Goal: Answer question/provide support: Share knowledge or assist other users

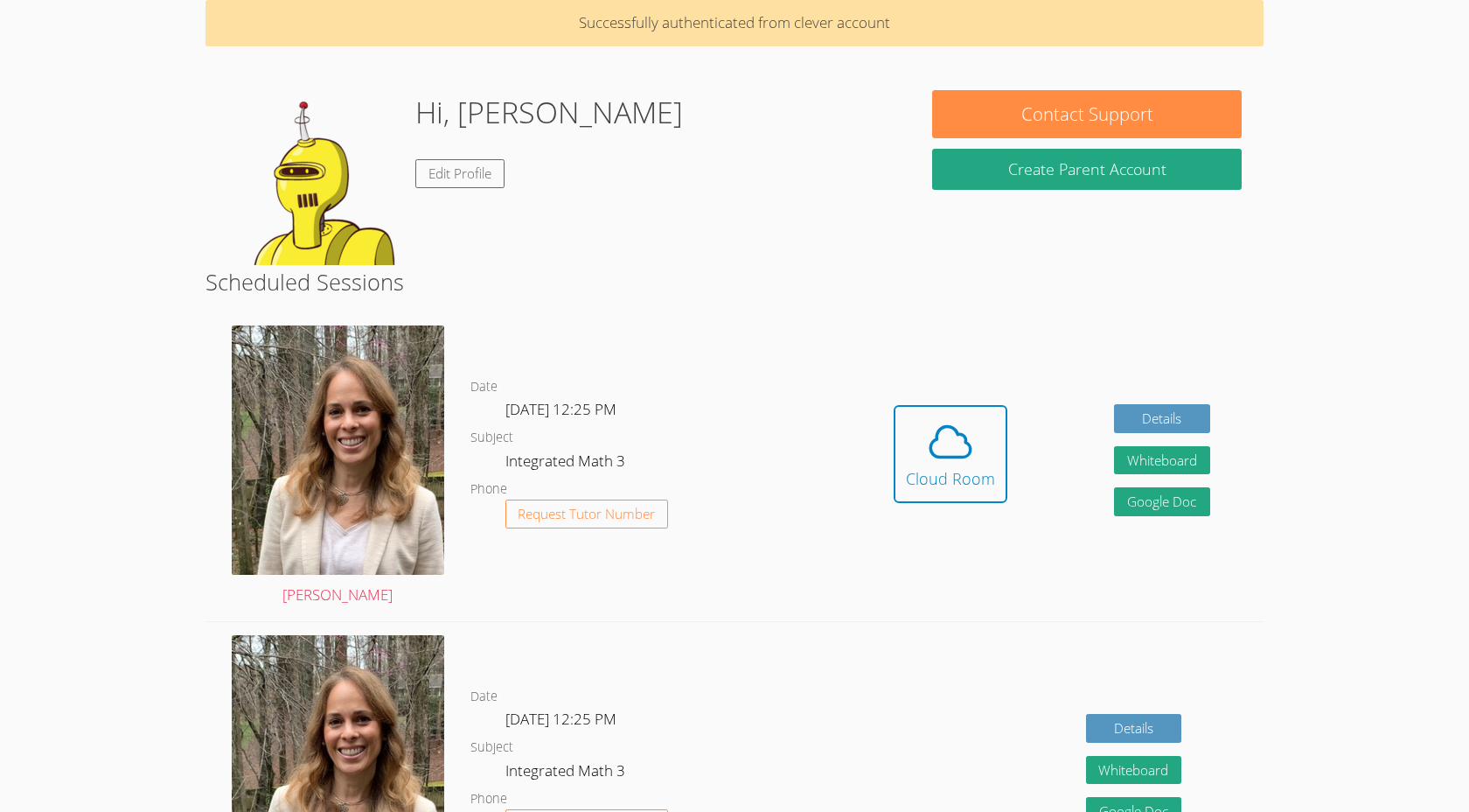
scroll to position [79, 0]
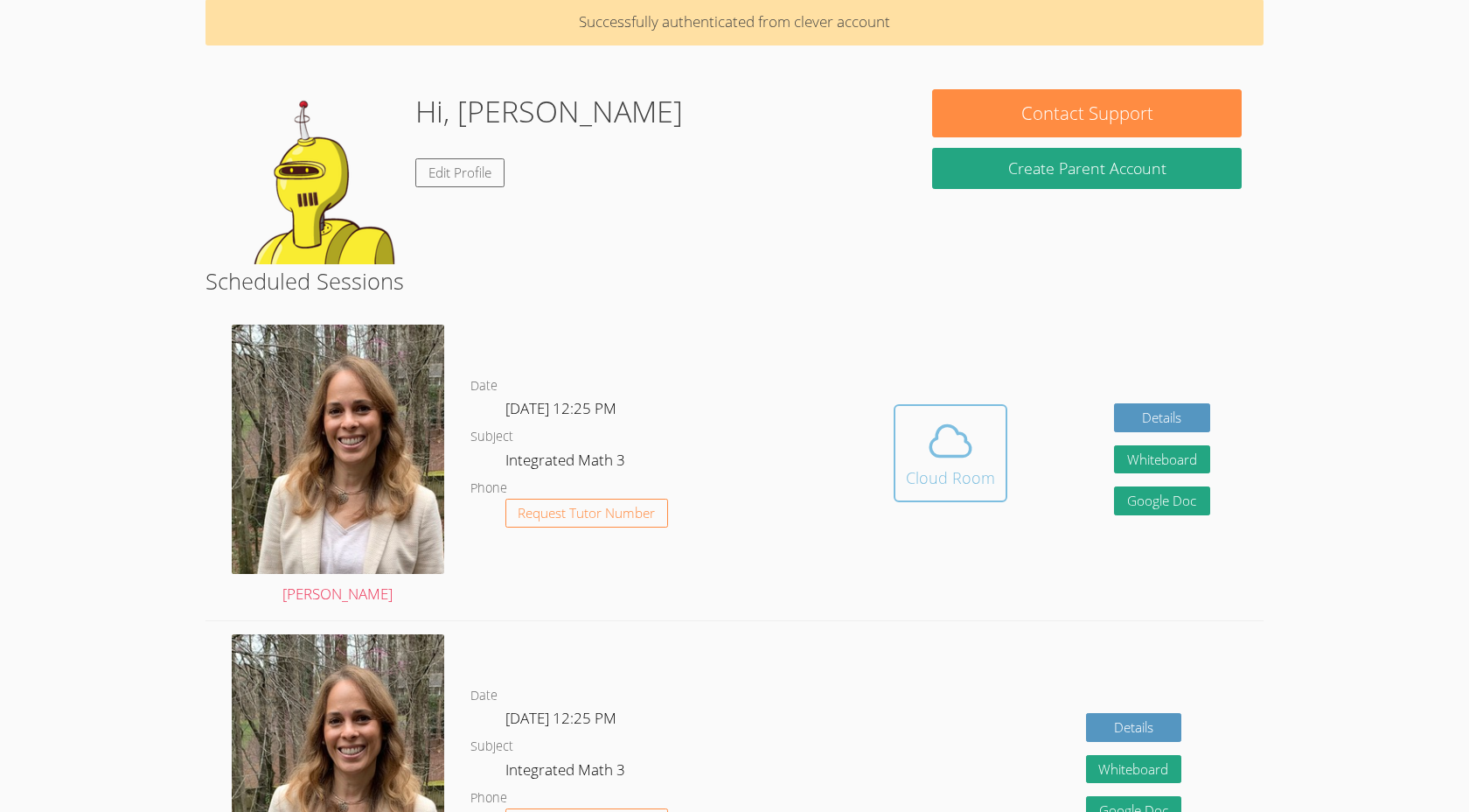
click at [986, 423] on span at bounding box center [951, 441] width 90 height 49
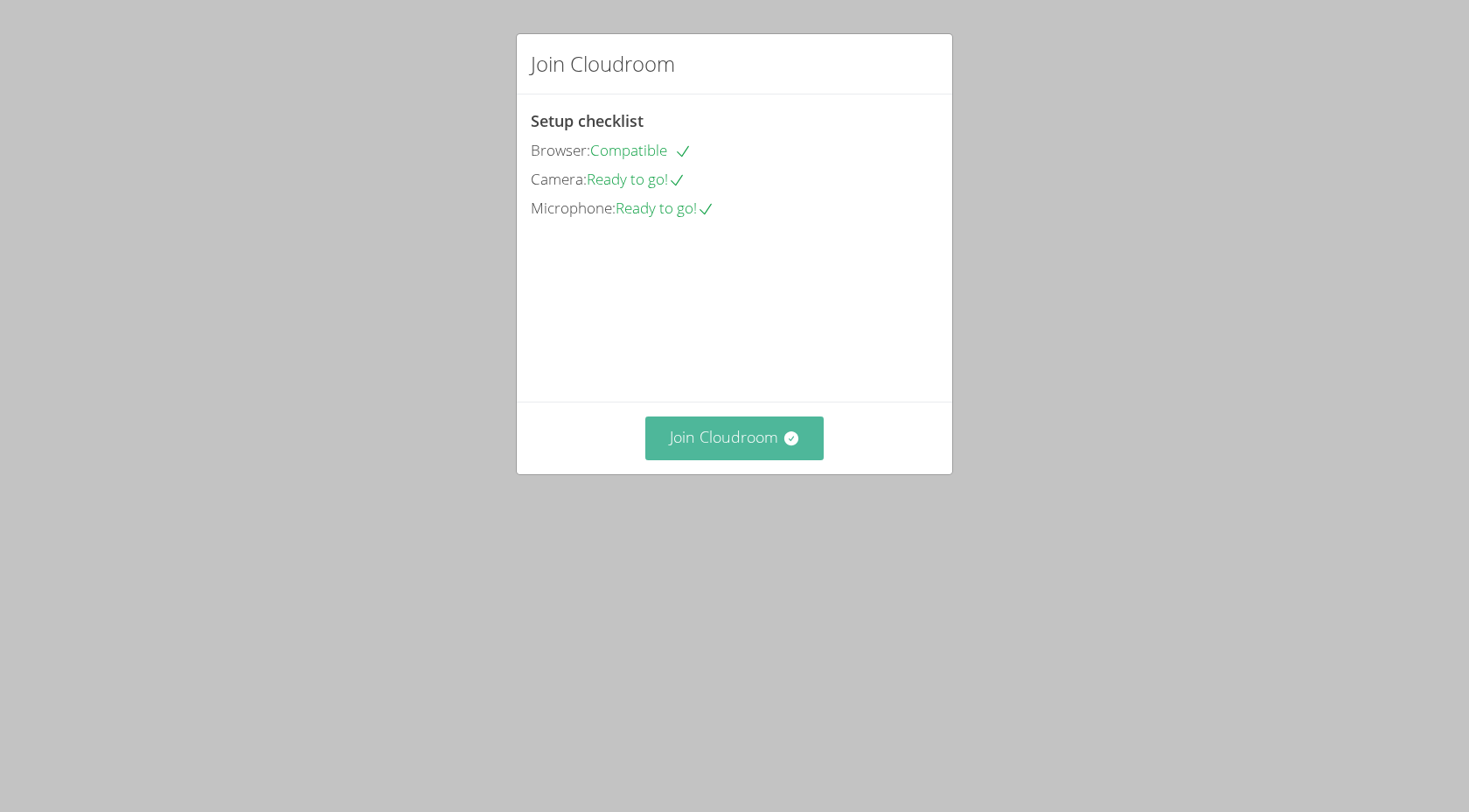
click at [737, 459] on button "Join Cloudroom" at bounding box center [735, 438] width 179 height 43
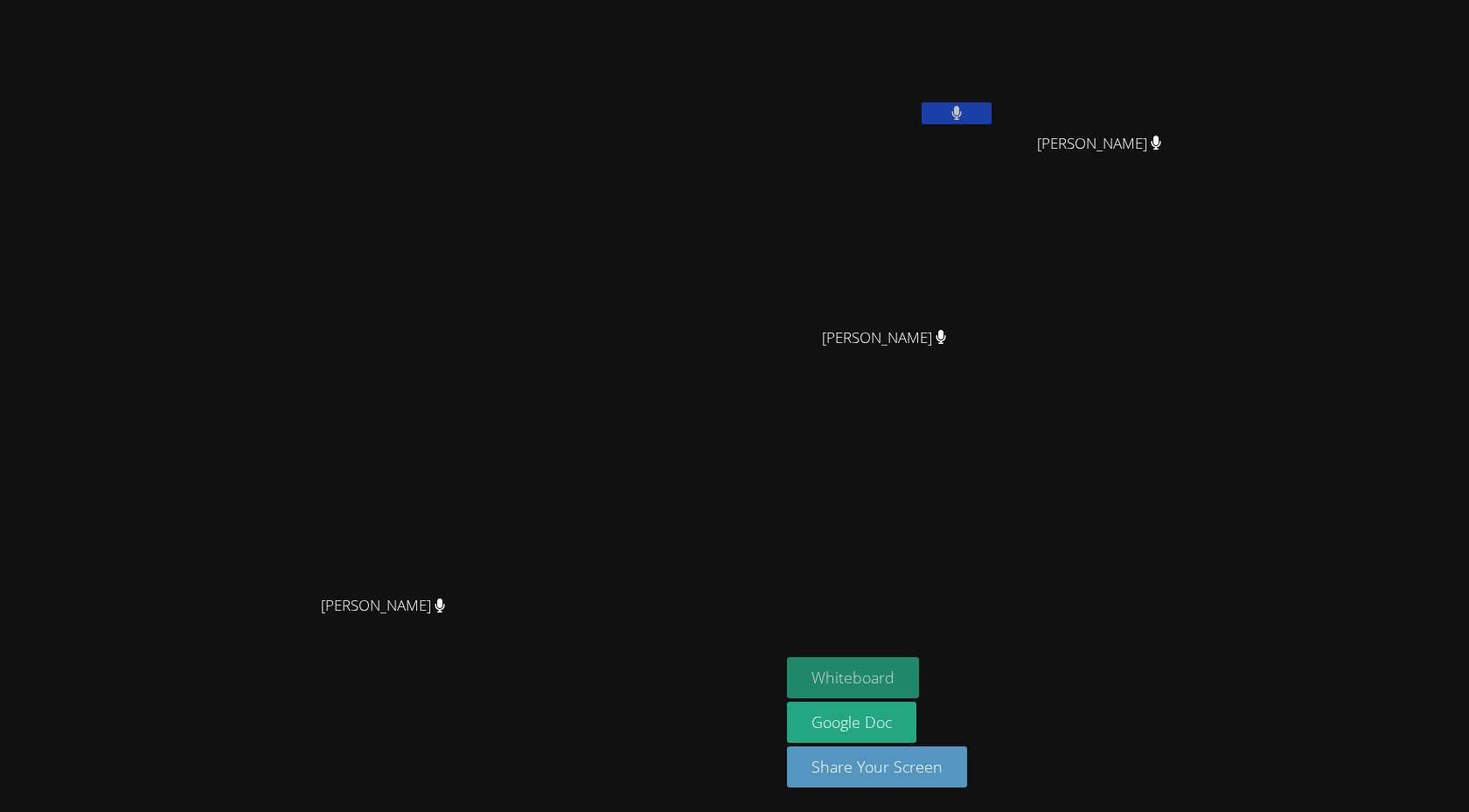
click at [919, 688] on button "Whiteboard" at bounding box center [853, 677] width 132 height 41
click at [919, 677] on button "Whiteboard" at bounding box center [853, 677] width 132 height 41
click at [992, 119] on button at bounding box center [957, 113] width 70 height 21
click at [992, 110] on button at bounding box center [957, 113] width 70 height 21
click at [992, 108] on button at bounding box center [957, 113] width 70 height 21
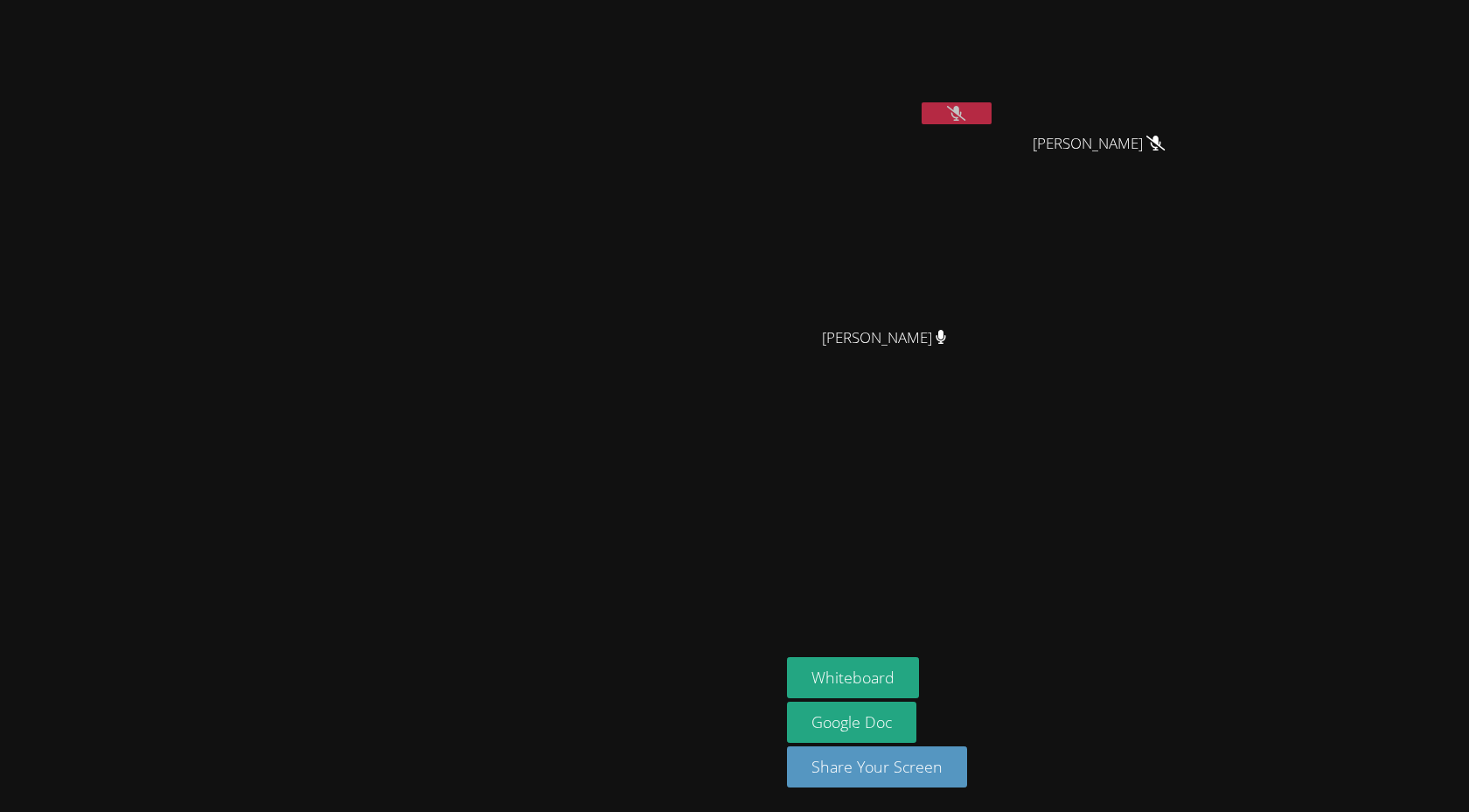
click at [992, 108] on button at bounding box center [957, 113] width 70 height 21
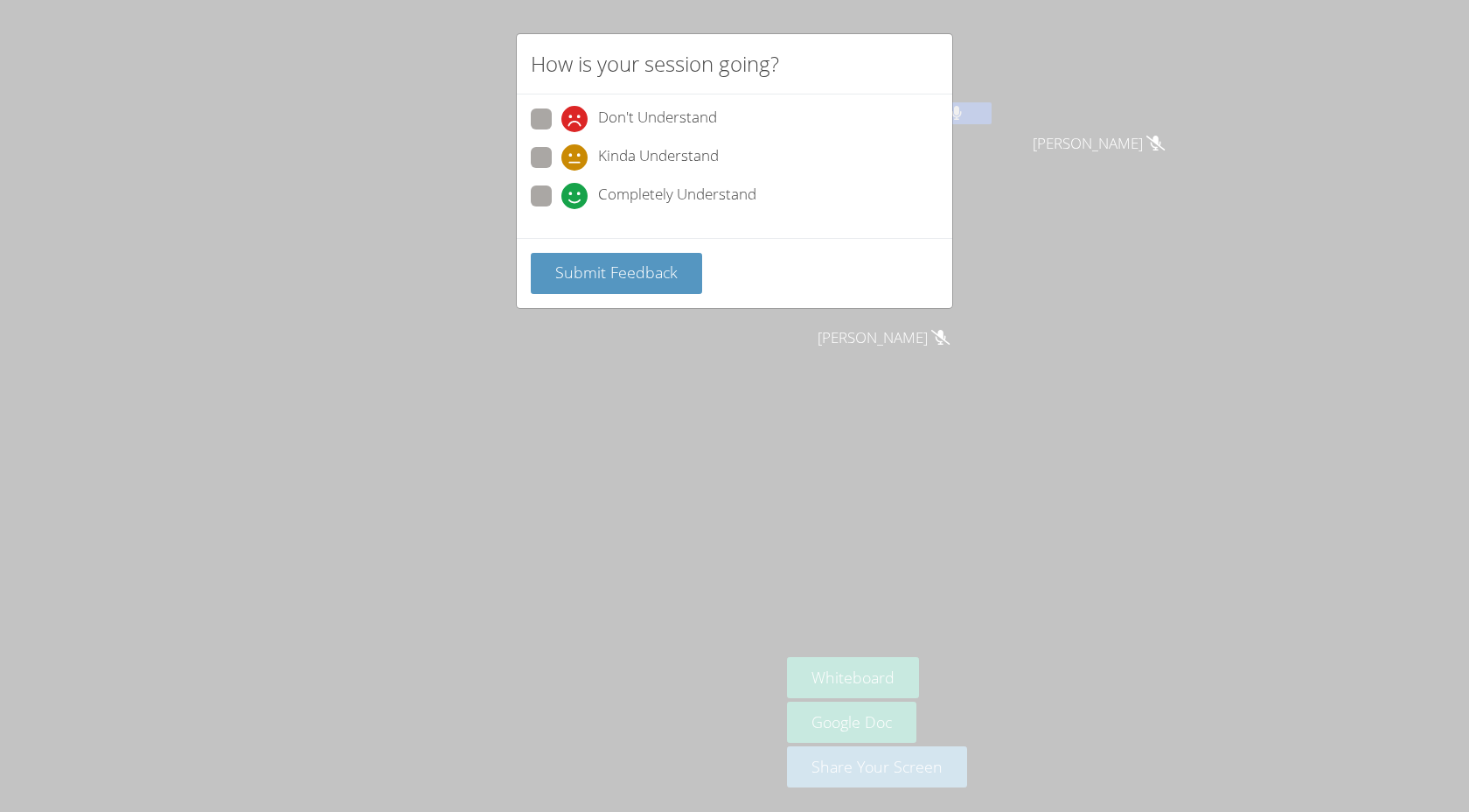
click at [561, 209] on span at bounding box center [561, 209] width 0 height 0
click at [561, 200] on input "Completely Understand" at bounding box center [568, 192] width 15 height 15
radio input "true"
click at [593, 257] on button "Submit Feedback" at bounding box center [617, 273] width 172 height 41
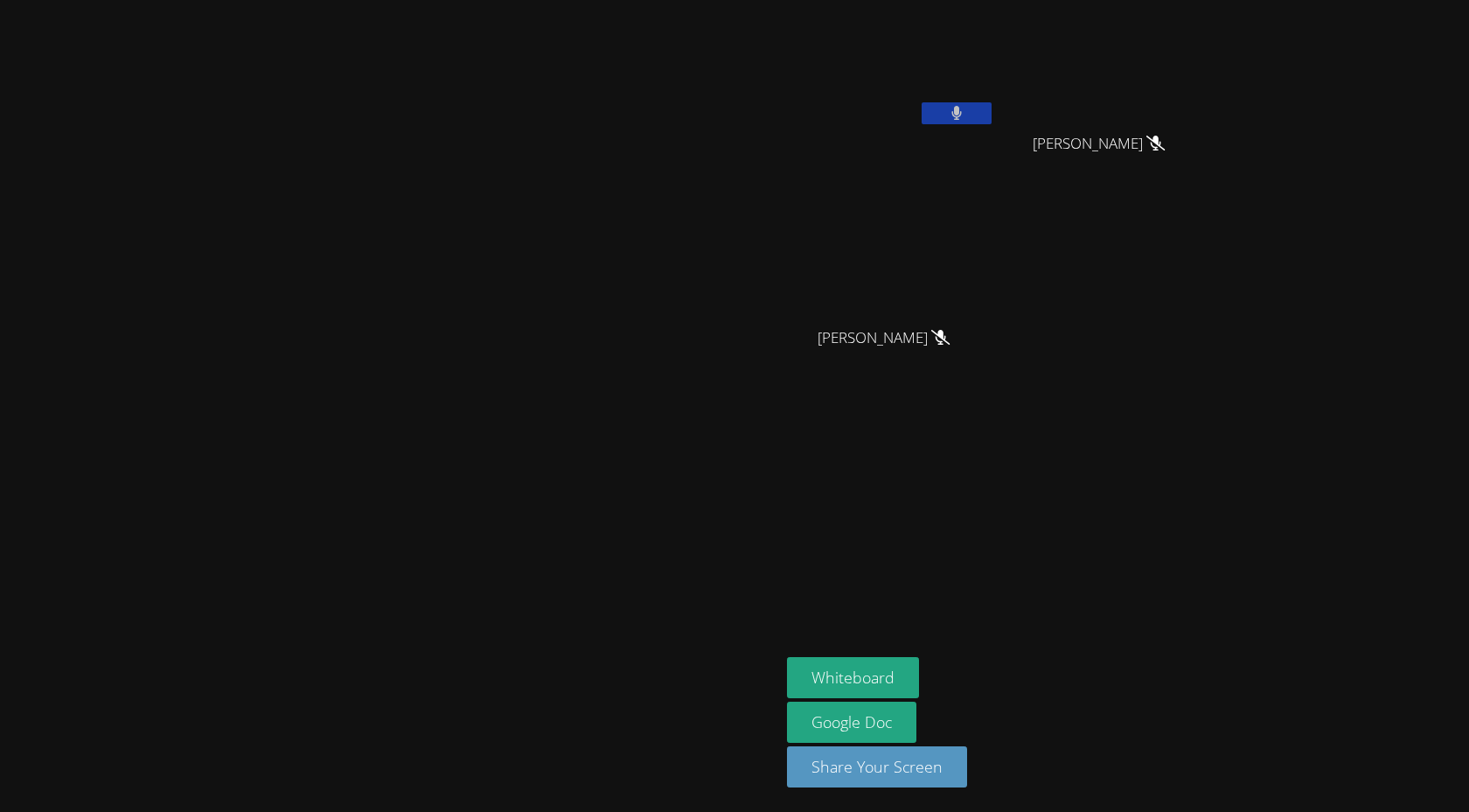
click at [963, 107] on icon at bounding box center [957, 113] width 12 height 15
click at [966, 112] on icon at bounding box center [956, 113] width 19 height 15
click at [962, 112] on icon at bounding box center [956, 113] width 11 height 15
click at [966, 112] on icon at bounding box center [956, 113] width 19 height 15
click at [962, 112] on icon at bounding box center [956, 113] width 11 height 15
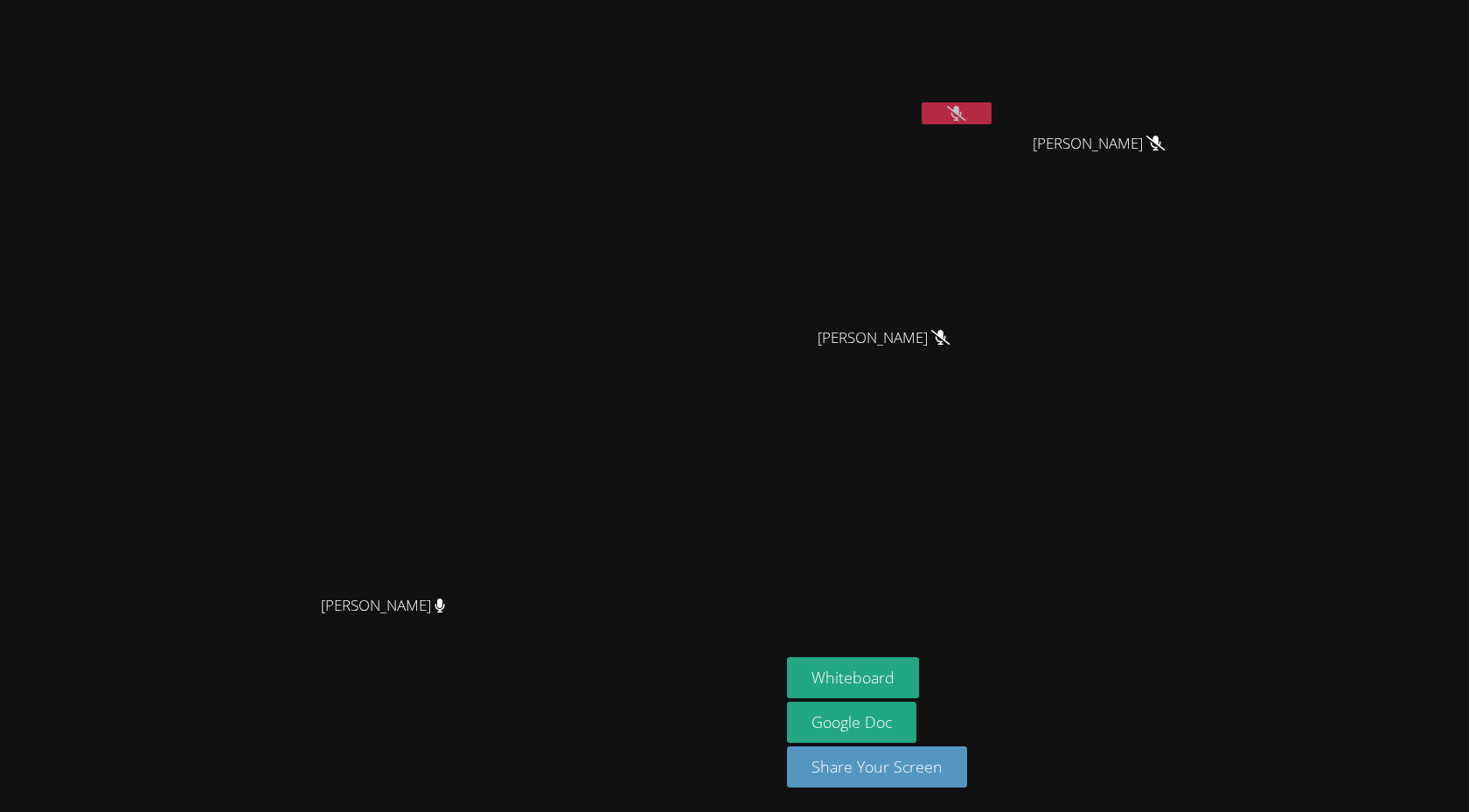
click at [966, 115] on icon at bounding box center [956, 113] width 19 height 15
click at [962, 115] on icon at bounding box center [956, 113] width 11 height 15
click at [966, 115] on icon at bounding box center [956, 113] width 19 height 15
